Goal: Information Seeking & Learning: Compare options

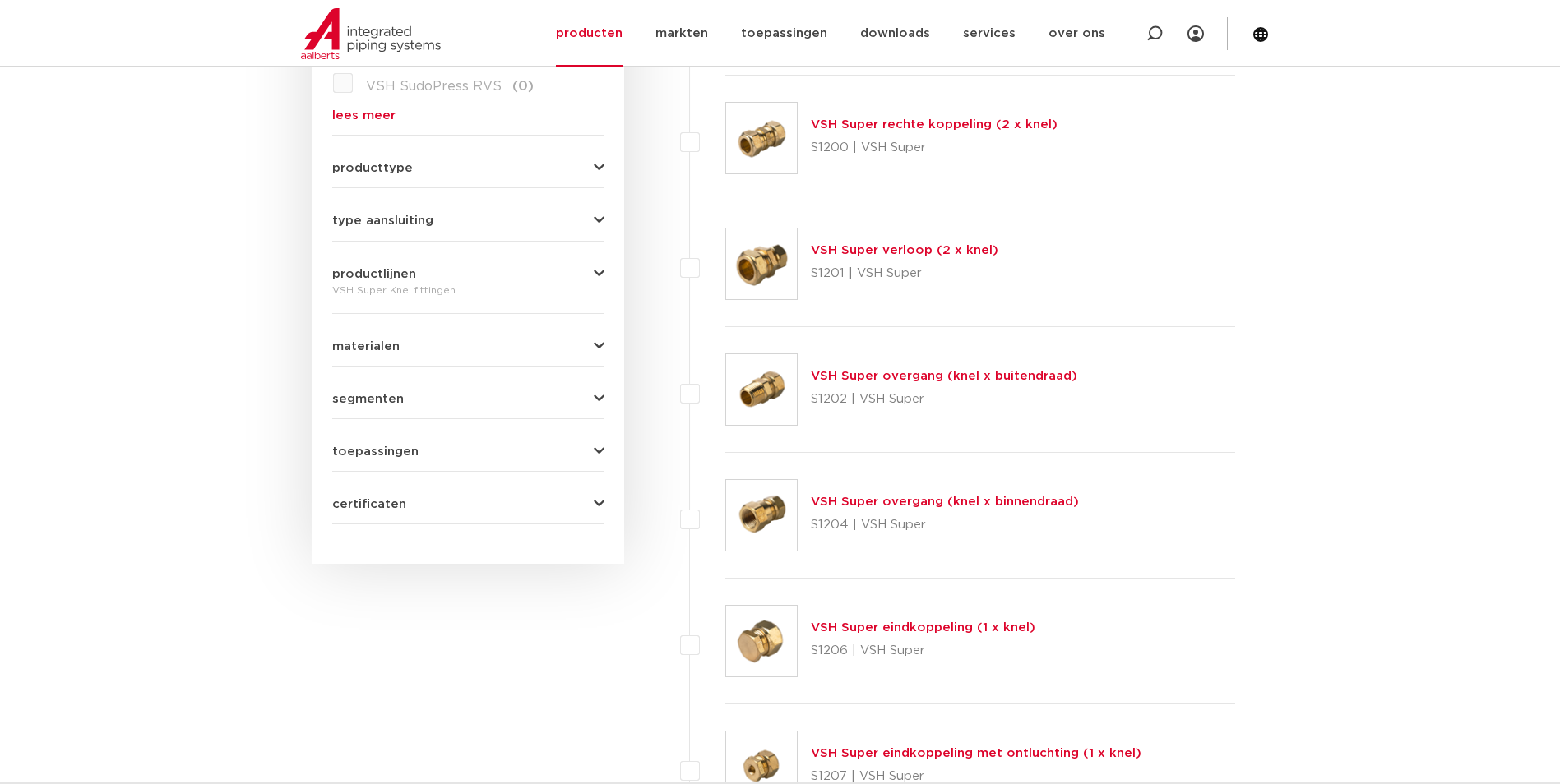
click at [855, 371] on link "VSH Super overgang (knel x buitendraad)" at bounding box center [944, 376] width 266 height 12
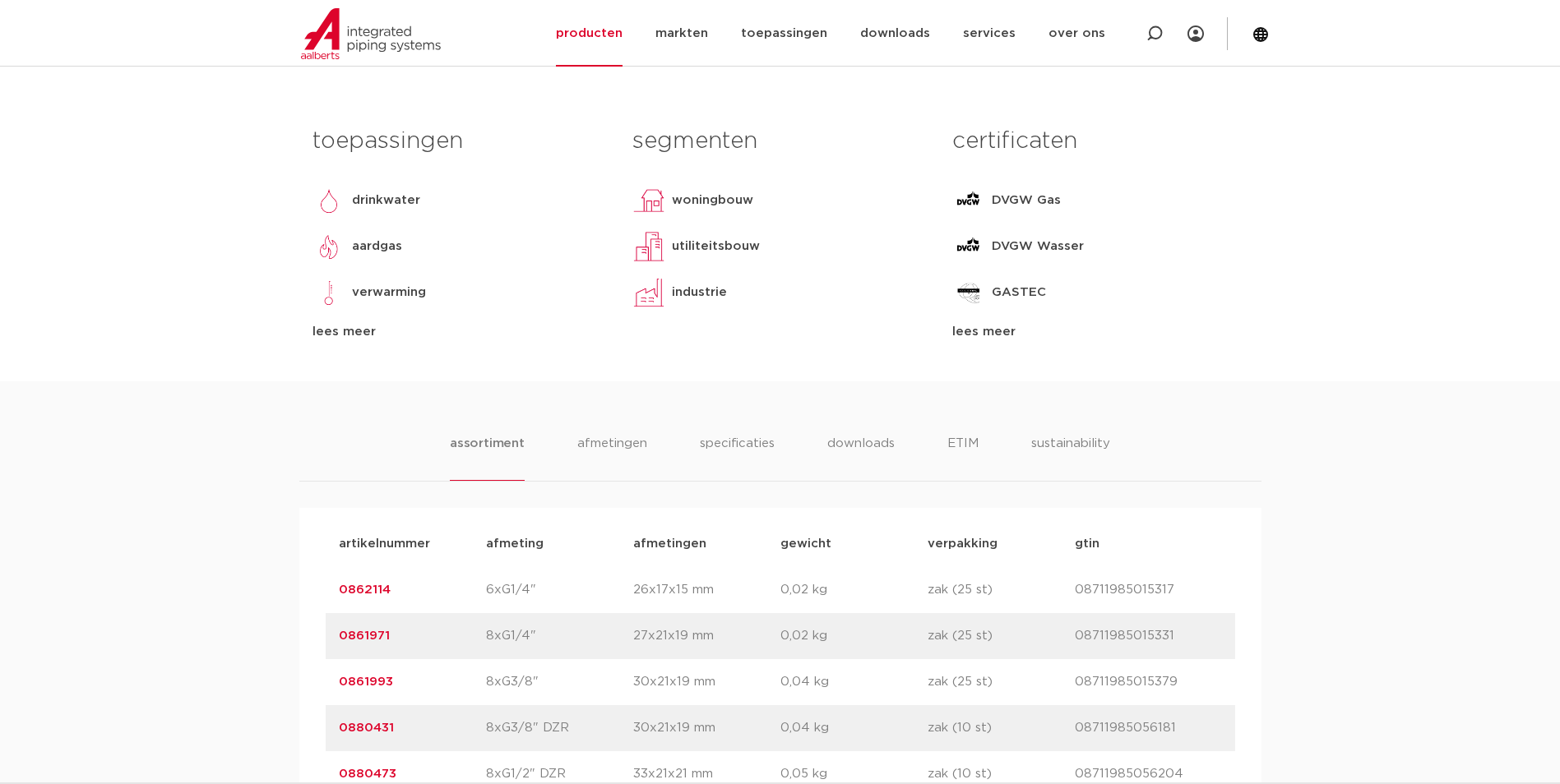
scroll to position [740, 0]
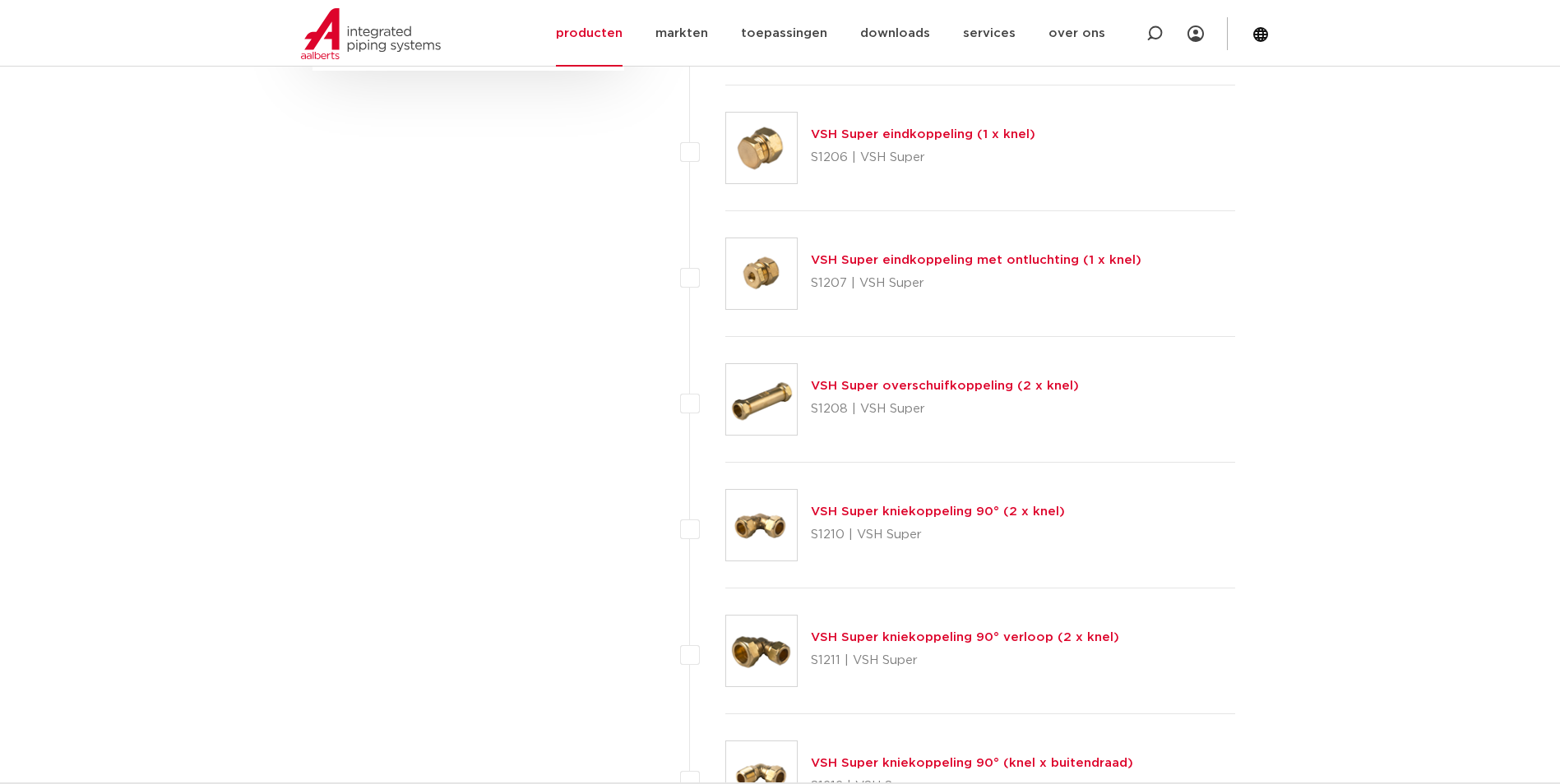
scroll to position [1316, 0]
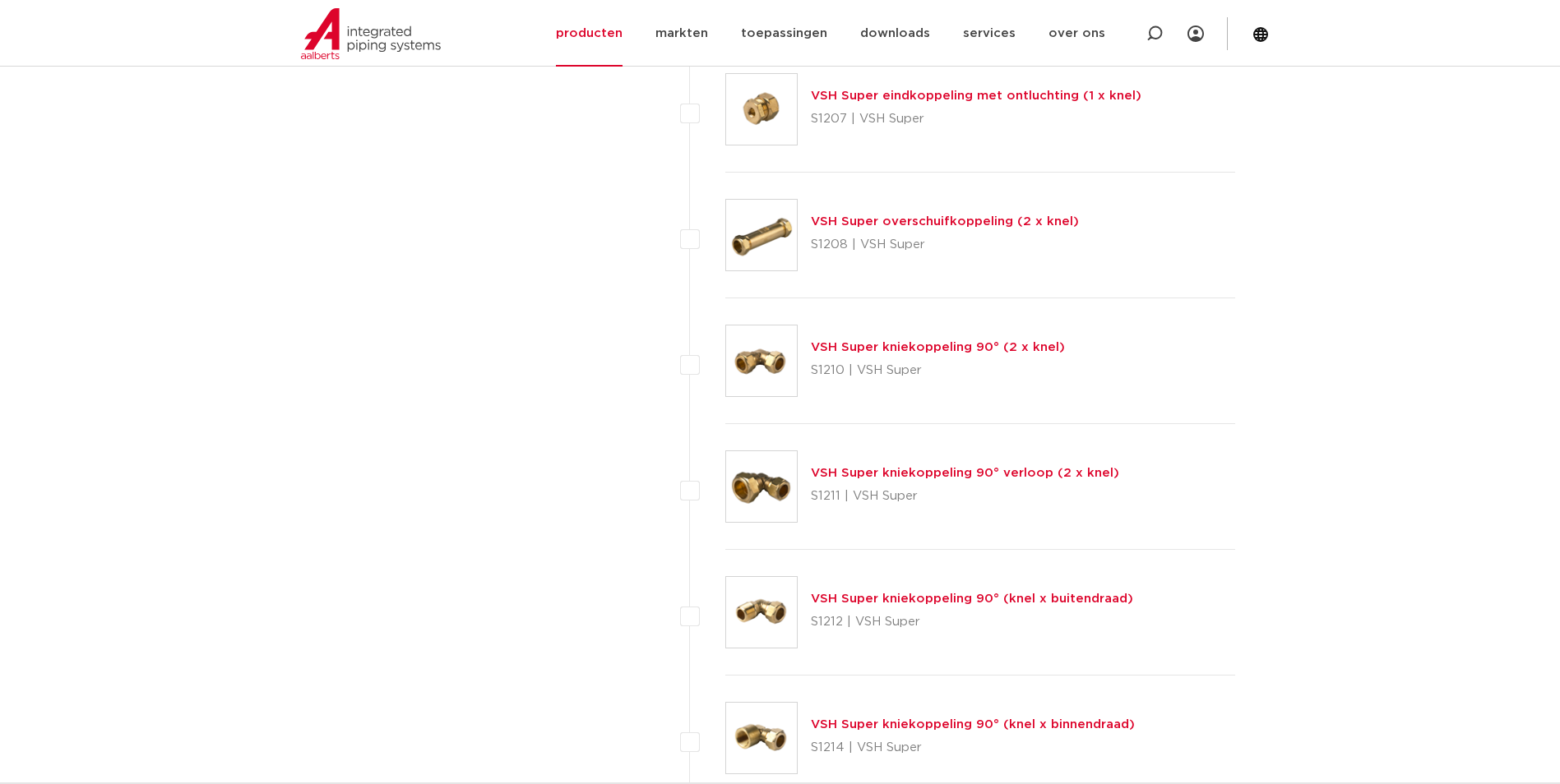
click at [941, 601] on link "VSH Super kniekoppeling 90° (knel x buitendraad)" at bounding box center [973, 599] width 323 height 12
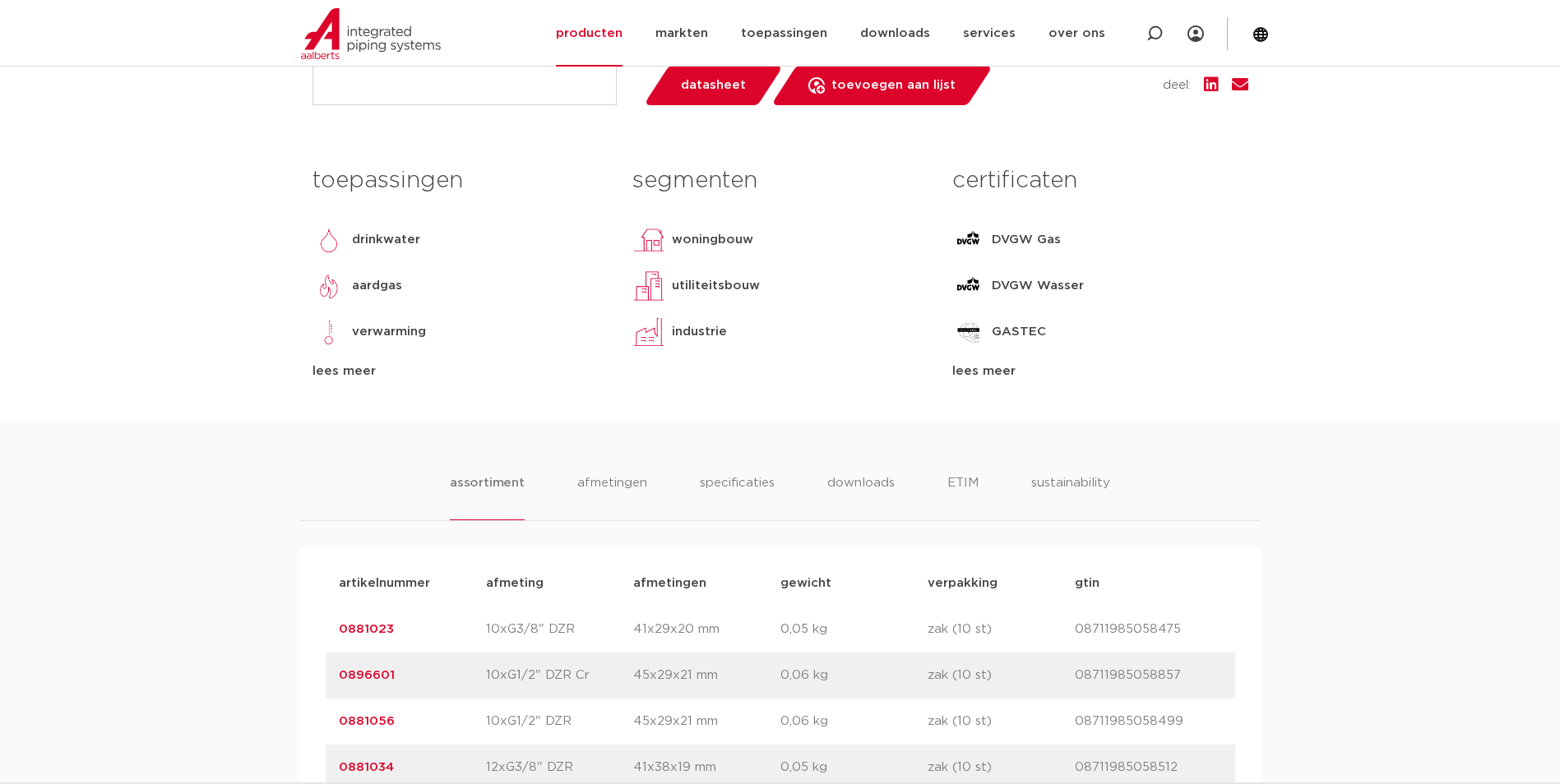
scroll to position [740, 0]
